Goal: Check status: Check status

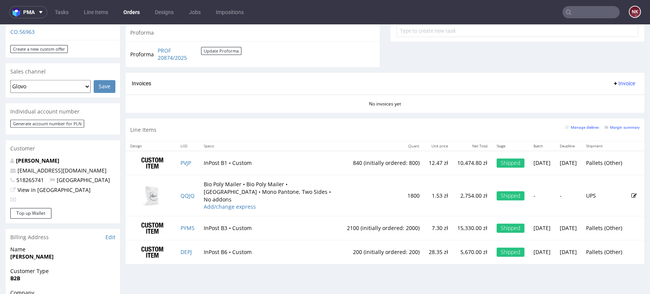
scroll to position [296, 0]
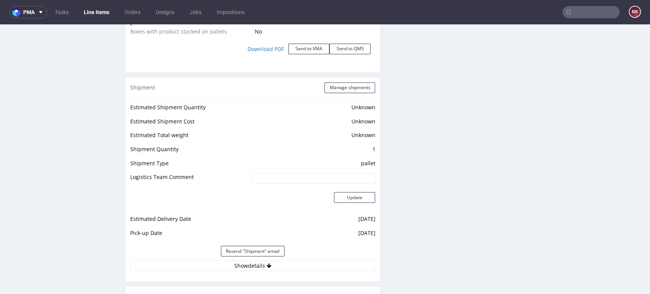
scroll to position [973, 0]
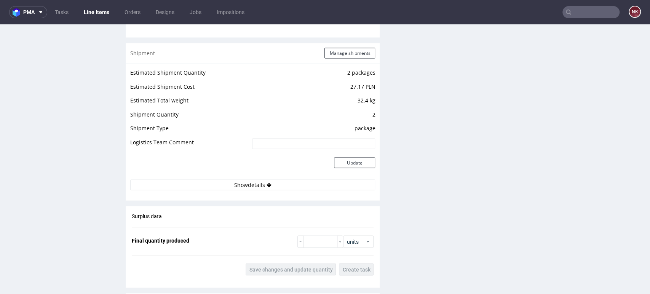
scroll to position [1057, 0]
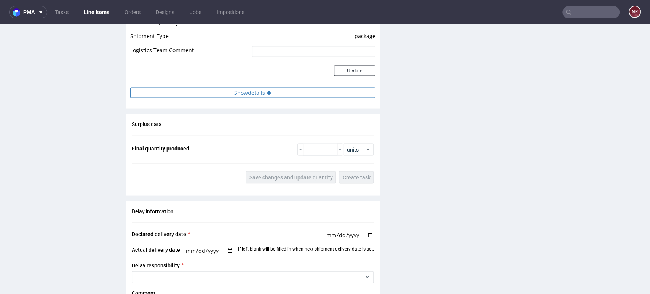
click at [259, 97] on button "Show details" at bounding box center [252, 93] width 245 height 11
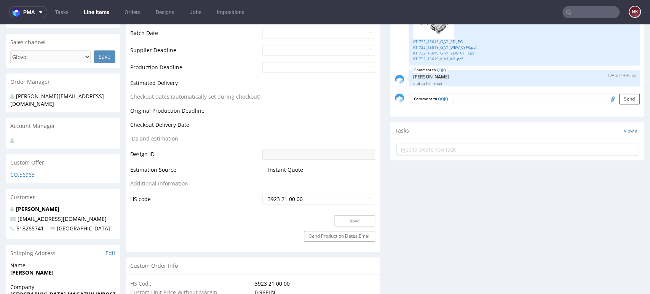
scroll to position [211, 0]
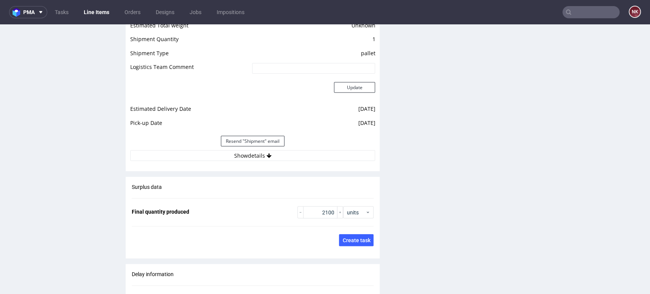
scroll to position [1015, 0]
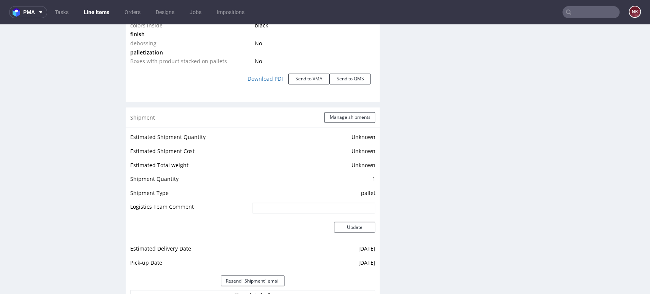
scroll to position [930, 0]
